Goal: Register for event/course

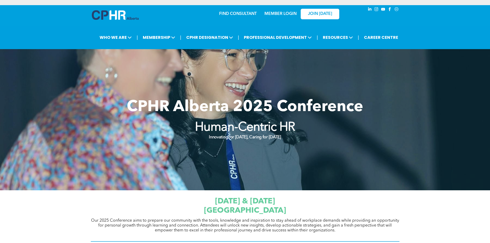
click at [120, 19] on img at bounding box center [115, 15] width 47 height 10
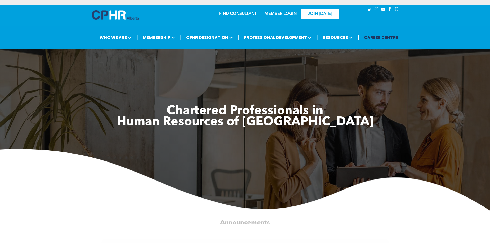
click at [275, 13] on link "MEMBER LOGIN" at bounding box center [280, 14] width 32 height 4
click at [280, 12] on link "MEMBER LOGIN" at bounding box center [280, 14] width 32 height 4
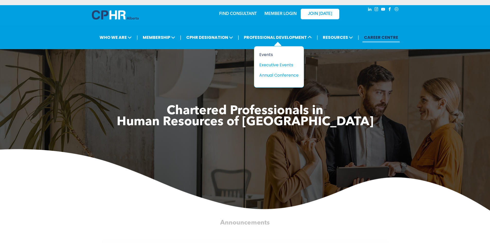
click at [271, 56] on div "Events" at bounding box center [277, 54] width 36 height 6
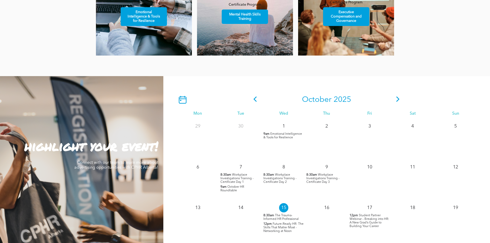
scroll to position [412, 0]
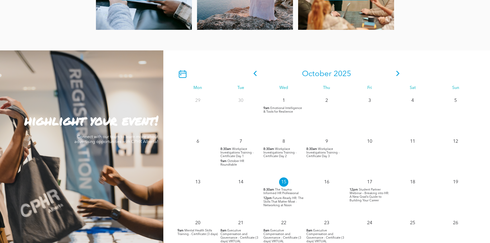
click at [365, 188] on div "17 12pm Student Partner Webinar – Breaking into HR: A New Grad’s Guide to Build…" at bounding box center [369, 195] width 43 height 41
click at [365, 192] on span "Student Partner Webinar – Breaking into HR: A New Grad’s Guide to Building Your…" at bounding box center [370, 195] width 40 height 14
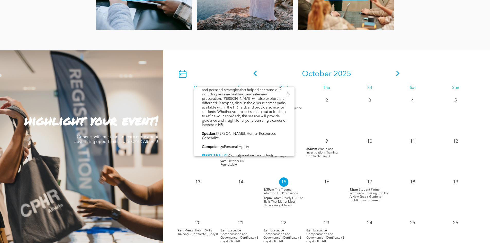
scroll to position [55, 0]
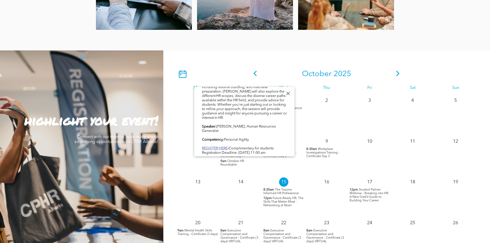
click at [223, 147] on link "REGISTER HERE" at bounding box center [215, 149] width 26 height 4
click at [210, 147] on link "REGISTER HERE" at bounding box center [215, 149] width 26 height 4
